Goal: Download file/media

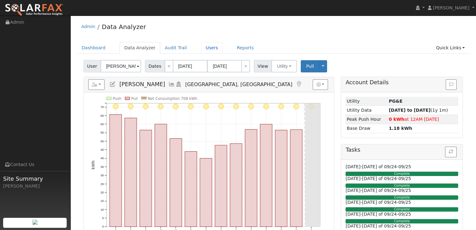
click at [204, 48] on link "Users" at bounding box center [212, 48] width 22 height 12
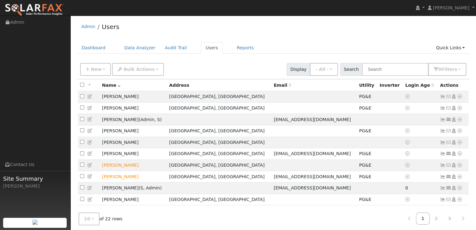
click at [458, 132] on icon at bounding box center [460, 131] width 6 height 4
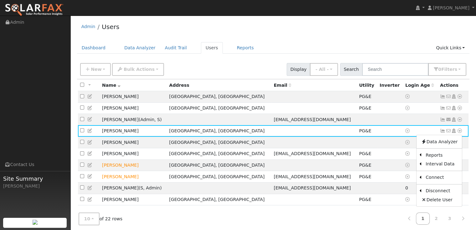
click at [0, 0] on link "Export to CSV" at bounding box center [0, 0] width 0 height 0
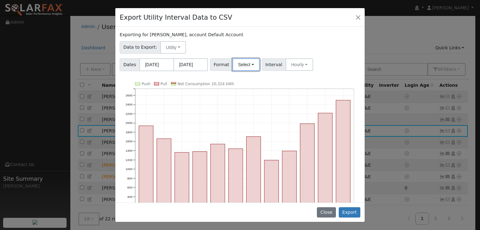
click at [252, 67] on button "Select" at bounding box center [246, 64] width 27 height 13
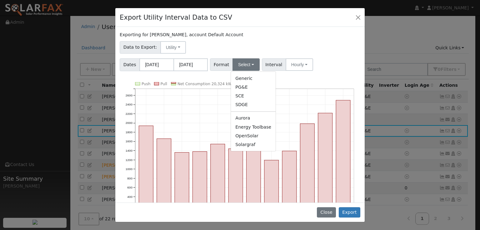
click at [249, 137] on link "OpenSolar" at bounding box center [253, 136] width 45 height 9
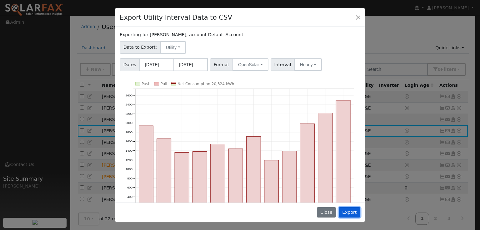
click at [347, 214] on button "Export" at bounding box center [350, 213] width 22 height 11
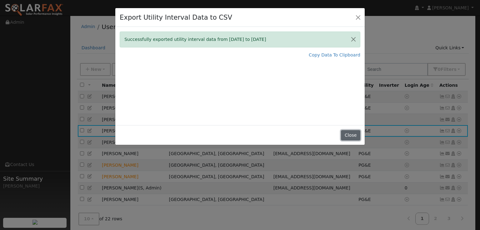
click at [350, 134] on button "Close" at bounding box center [350, 135] width 19 height 11
